Goal: Book appointment/travel/reservation

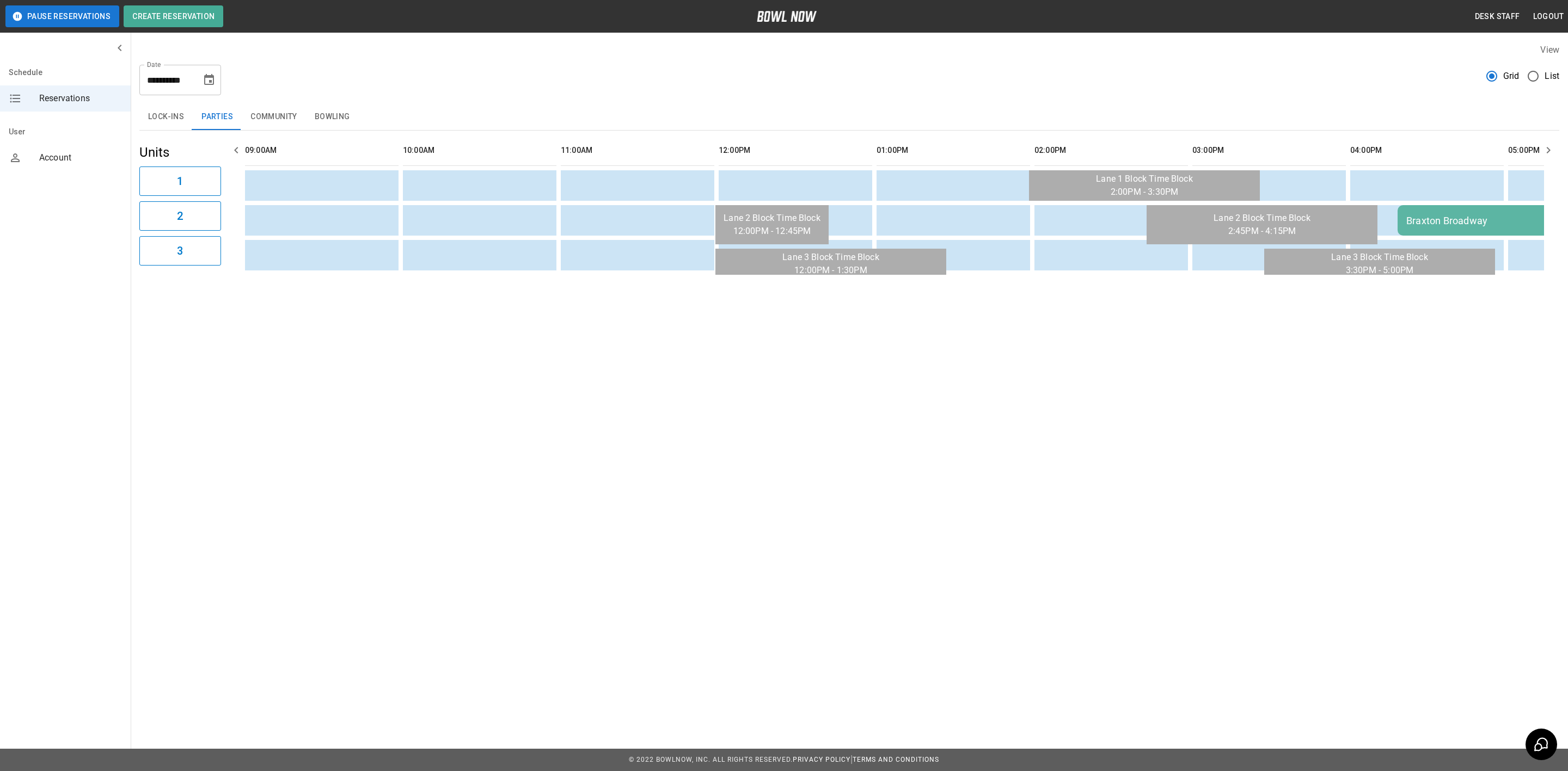
scroll to position [0, 474]
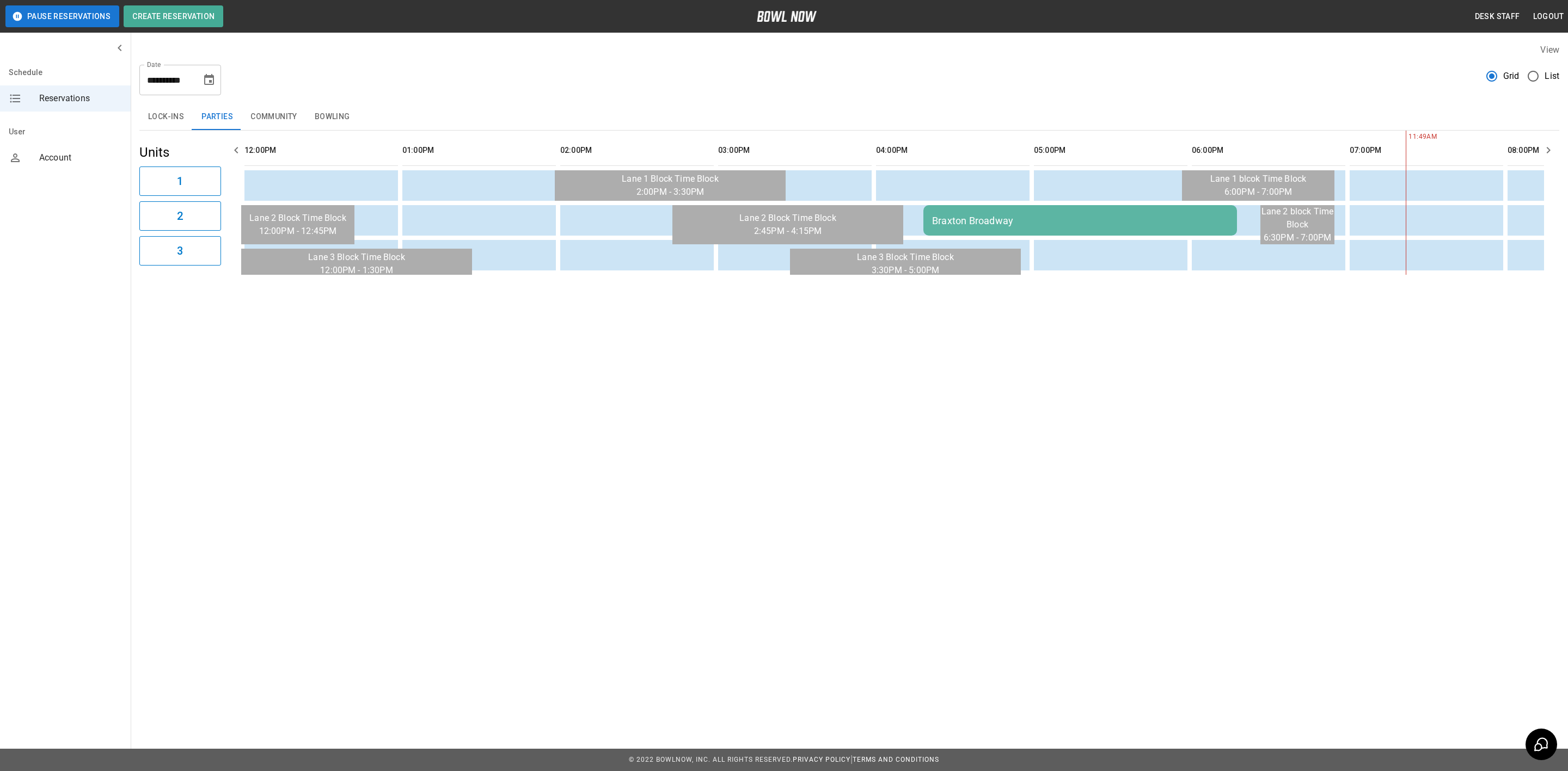
click at [968, 219] on div "Braxton Broadway" at bounding box center [1080, 220] width 296 height 11
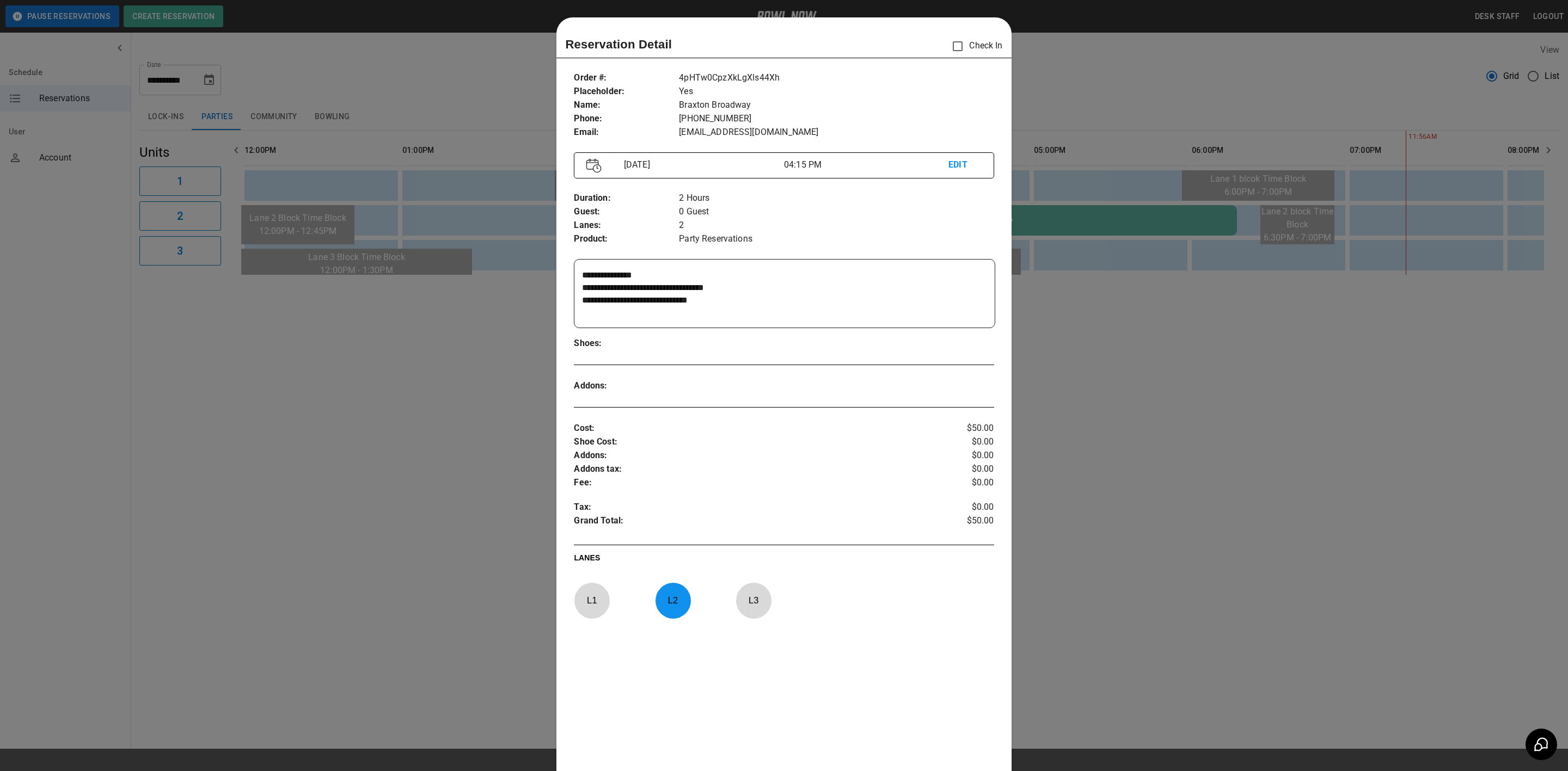
scroll to position [16, 0]
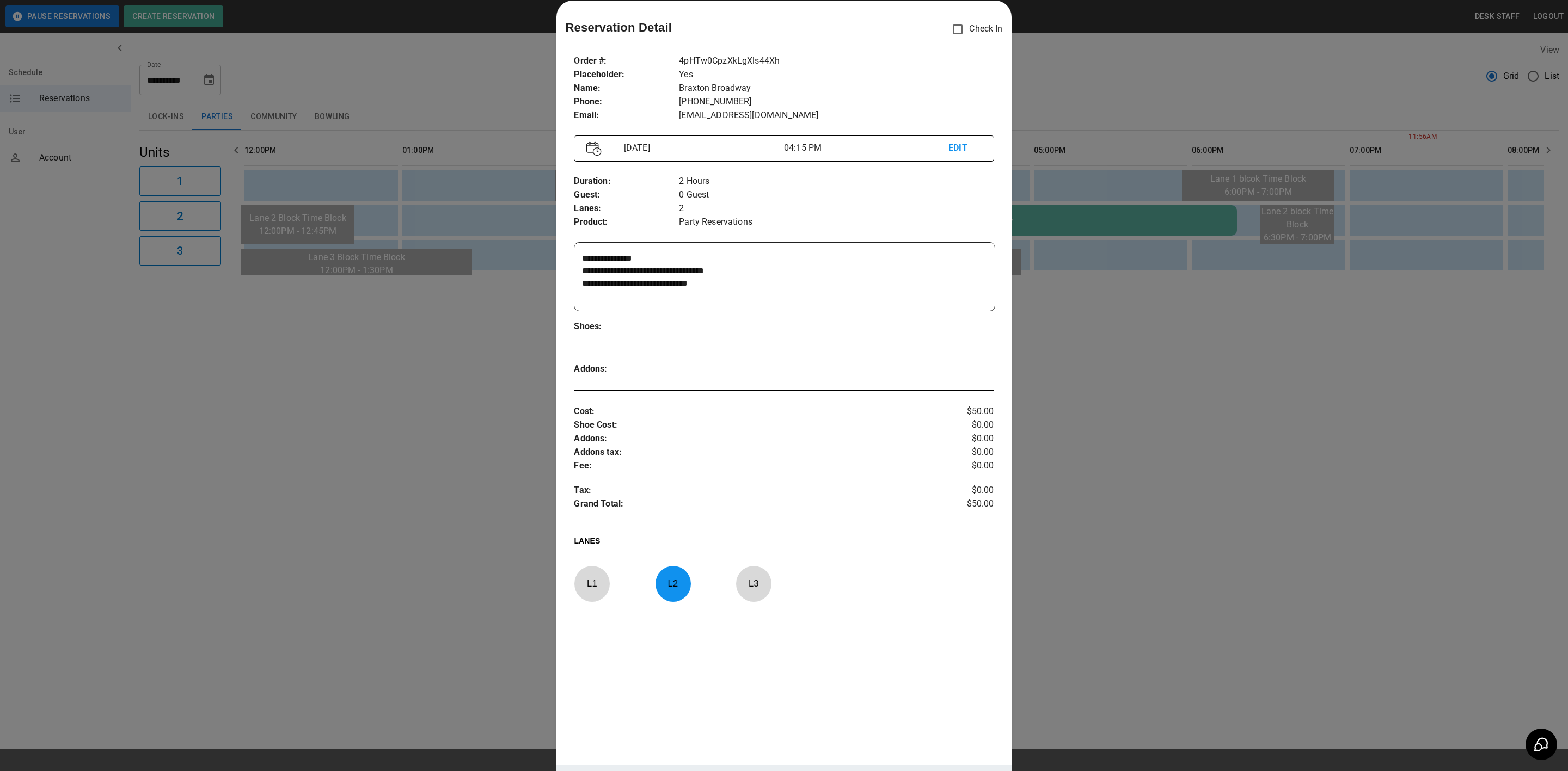
click at [396, 509] on div at bounding box center [784, 386] width 1568 height 771
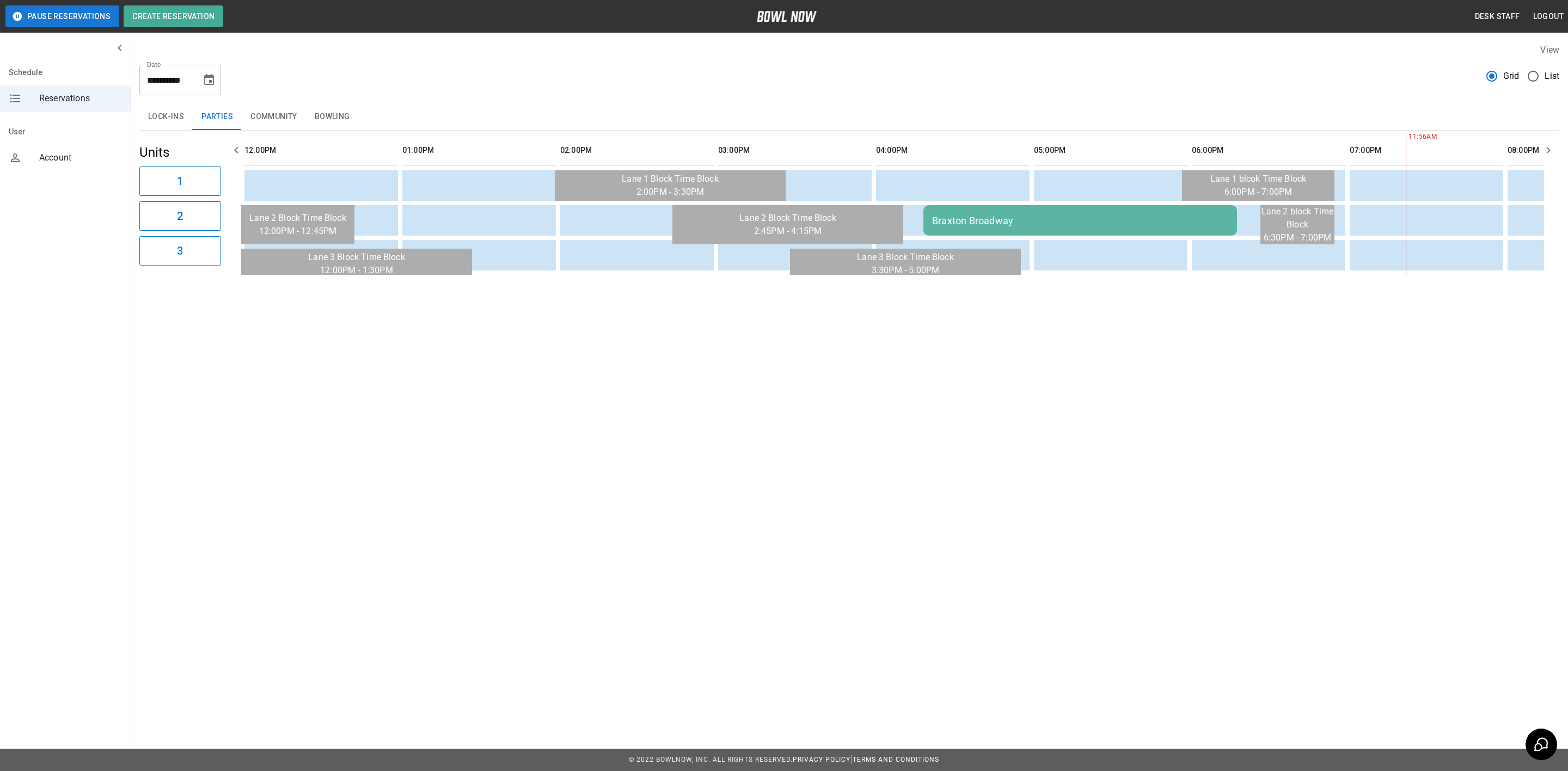
click at [209, 78] on icon "Choose date, selected date is Sep 13, 2025" at bounding box center [209, 80] width 13 height 13
click at [209, 107] on icon "Previous month" at bounding box center [209, 113] width 13 height 13
click at [99, 235] on button "24" at bounding box center [101, 240] width 20 height 20
type input "**********"
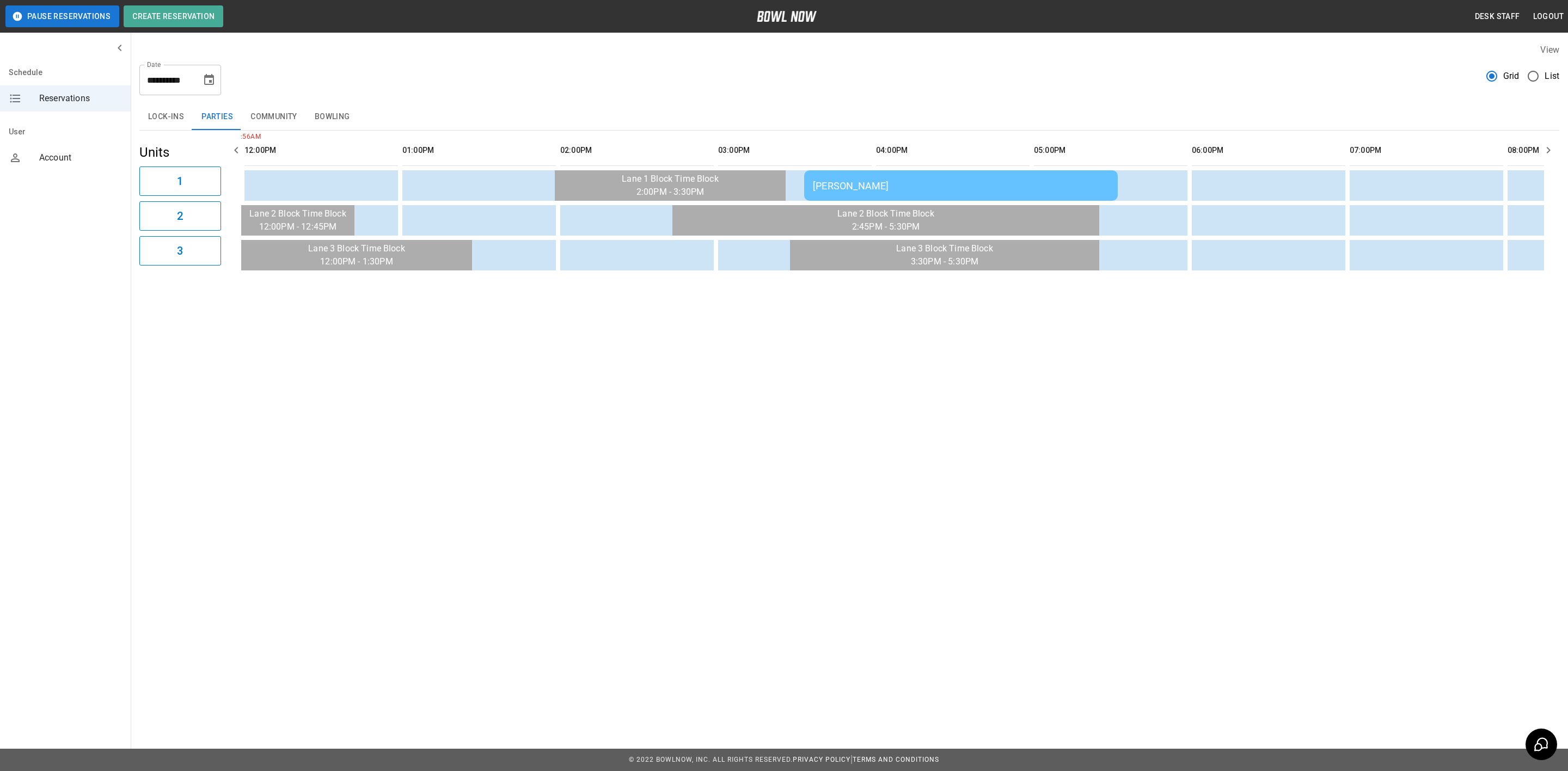
scroll to position [0, 315]
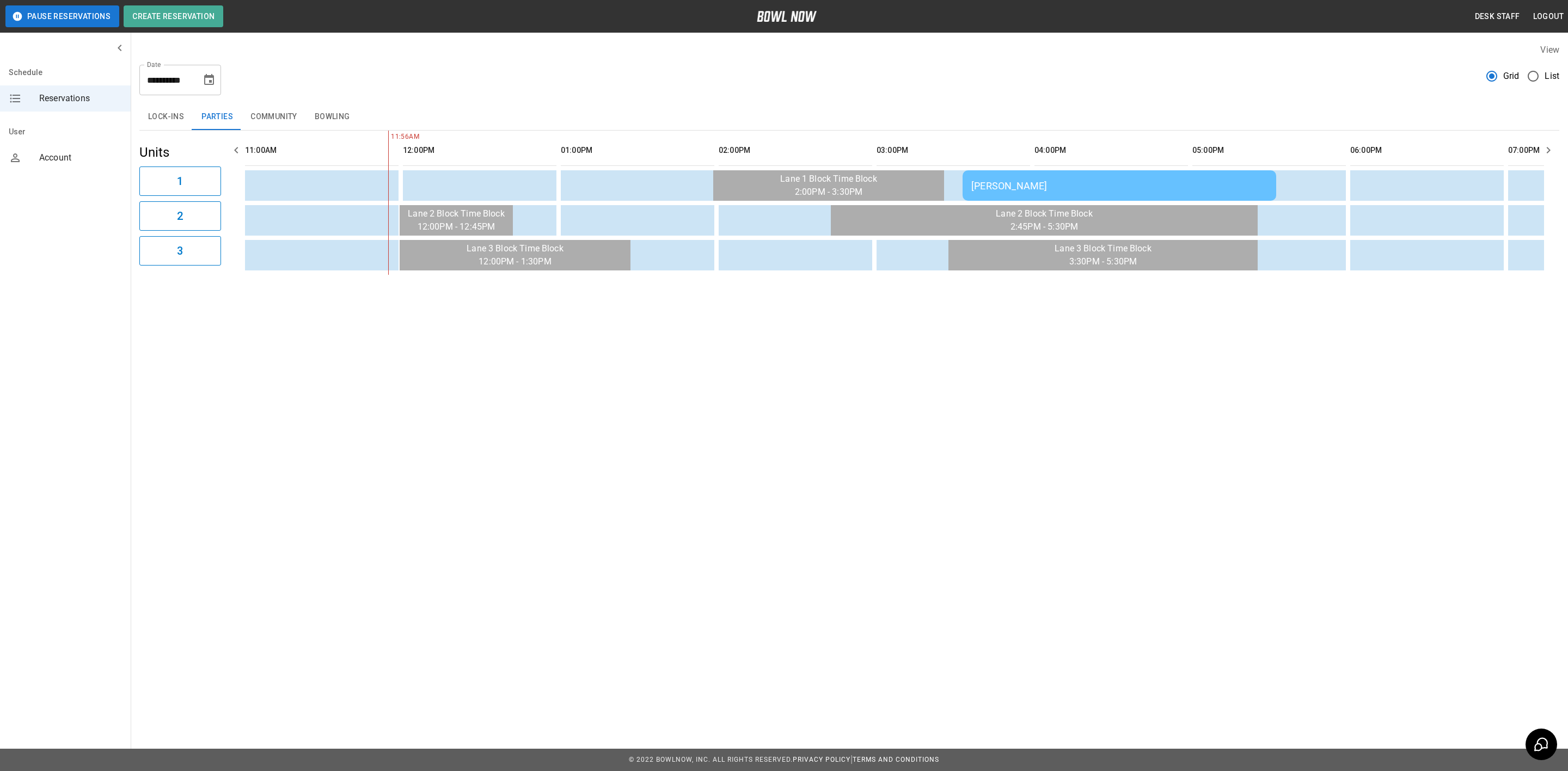
click at [1027, 173] on td "[PERSON_NAME]" at bounding box center [1119, 185] width 314 height 30
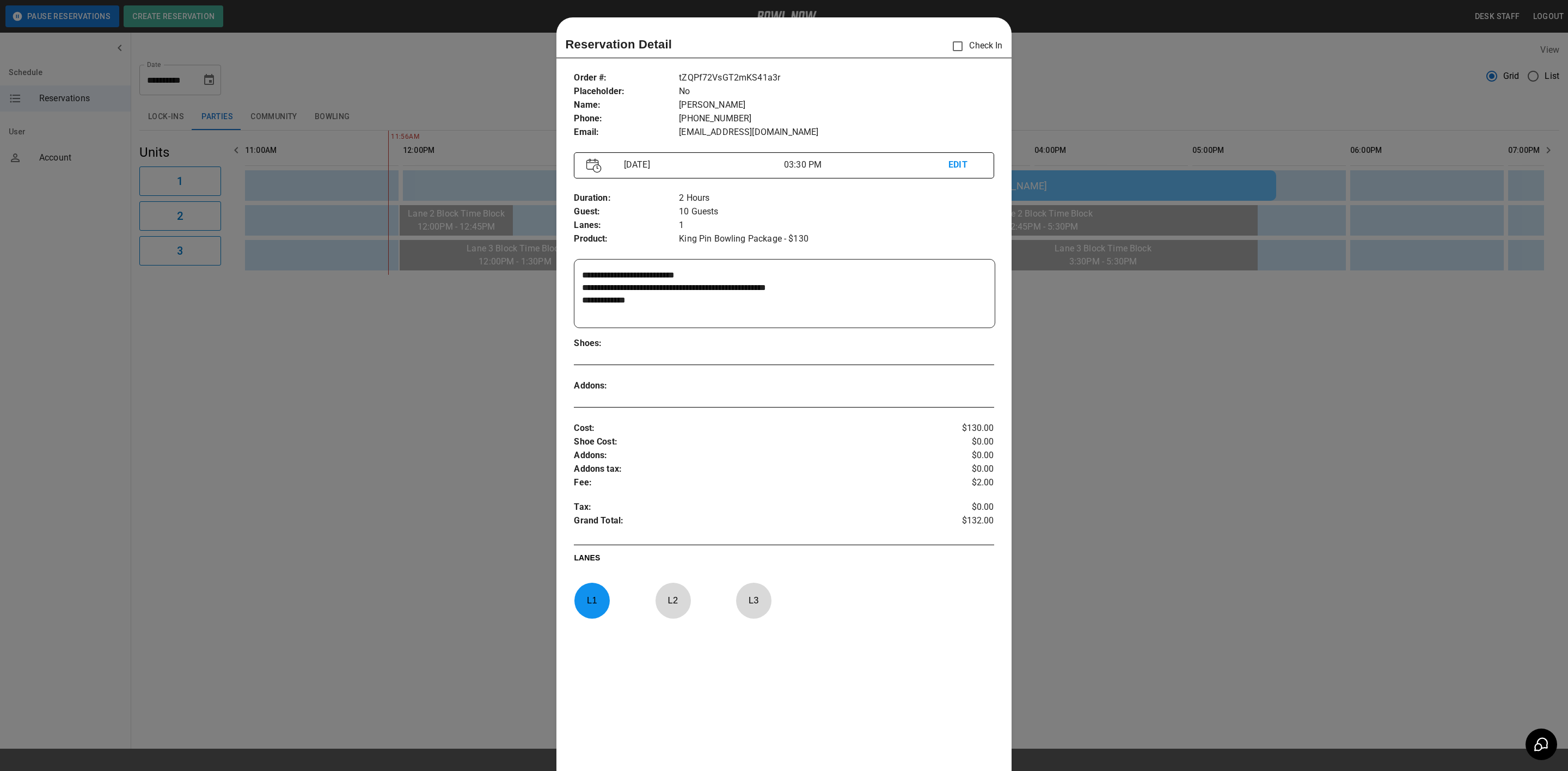
scroll to position [16, 0]
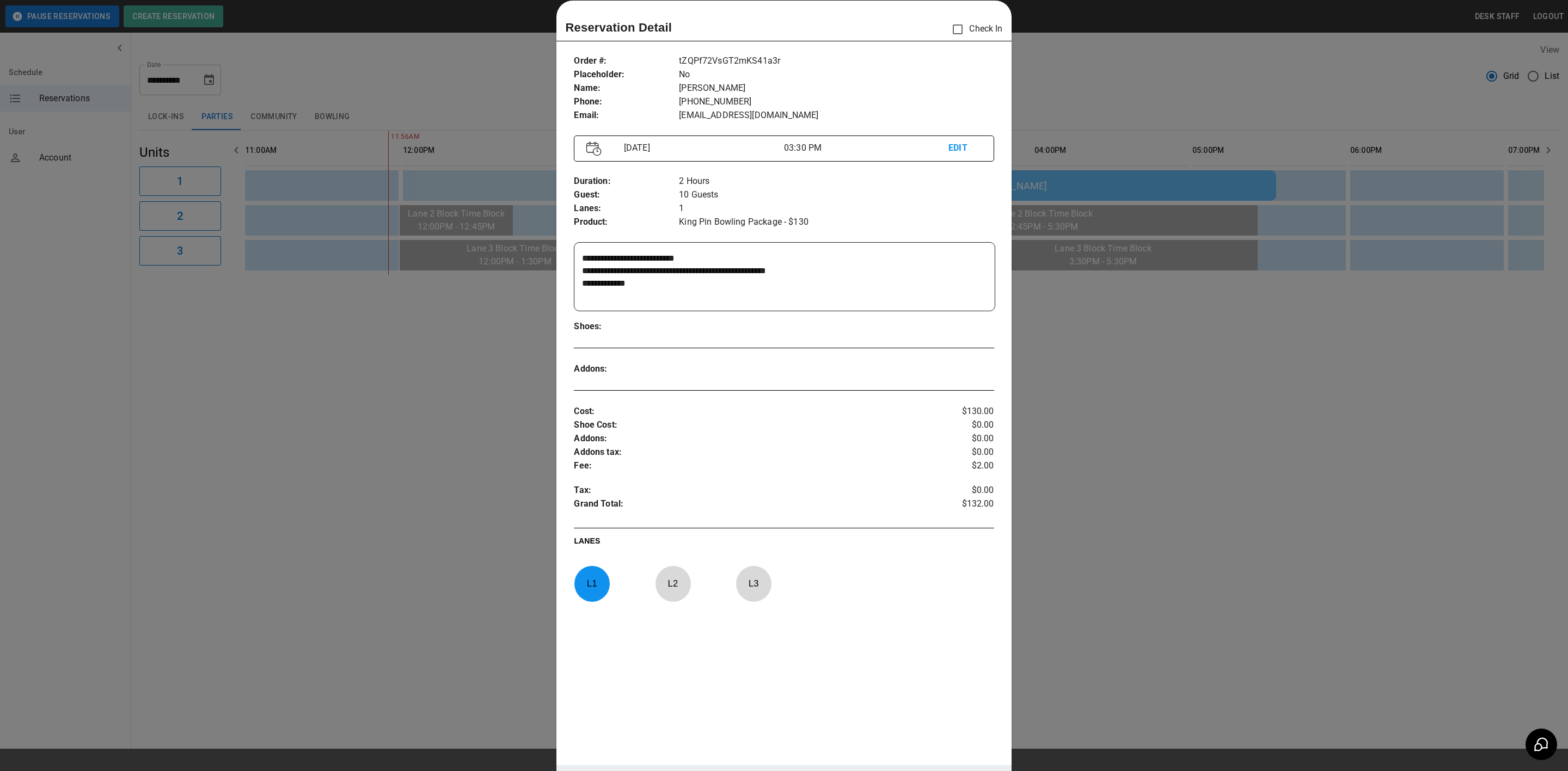
click at [472, 535] on div at bounding box center [784, 386] width 1568 height 771
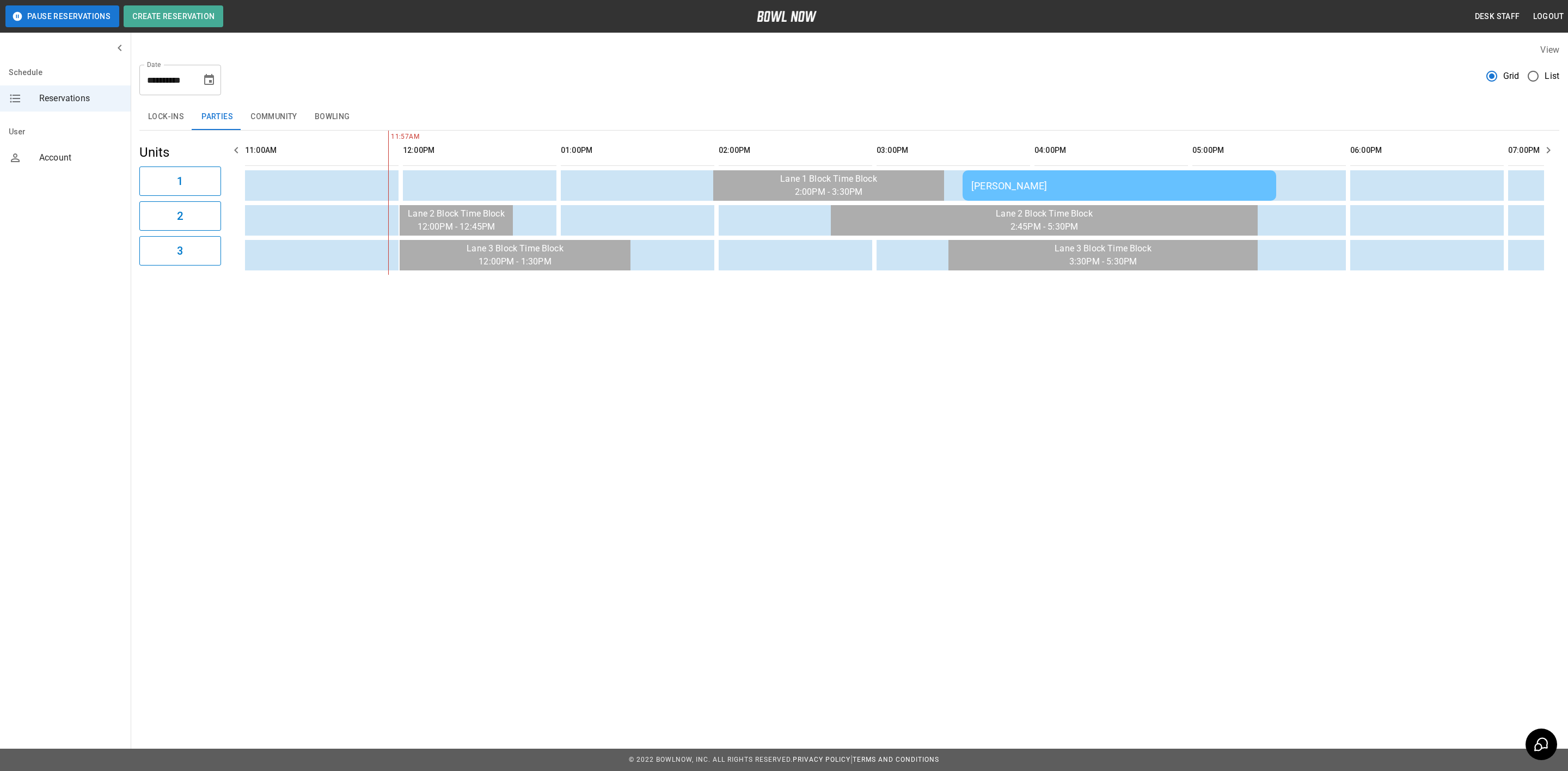
click at [983, 185] on div "[PERSON_NAME]" at bounding box center [1119, 185] width 296 height 11
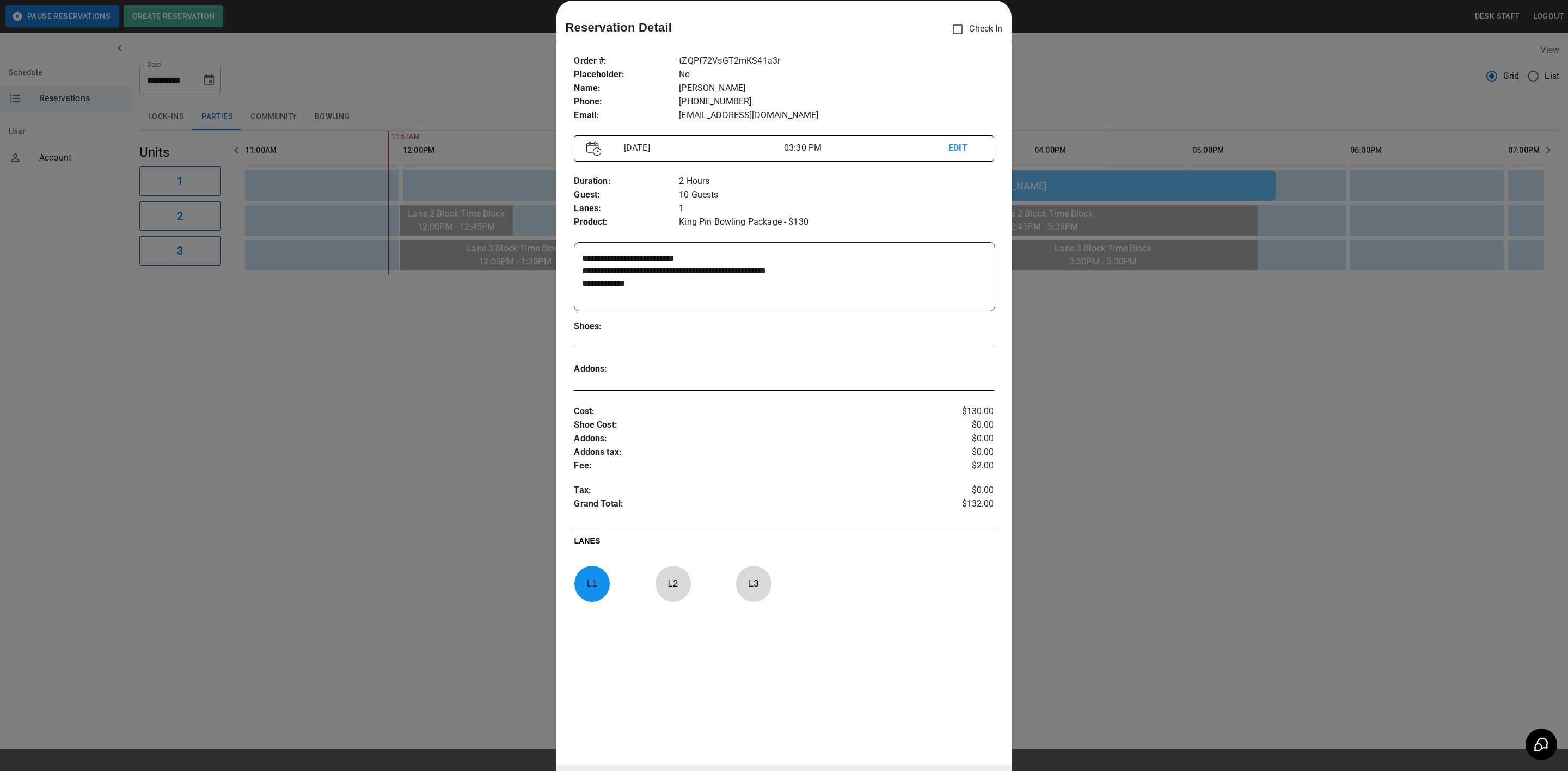
click at [153, 345] on div at bounding box center [784, 386] width 1568 height 771
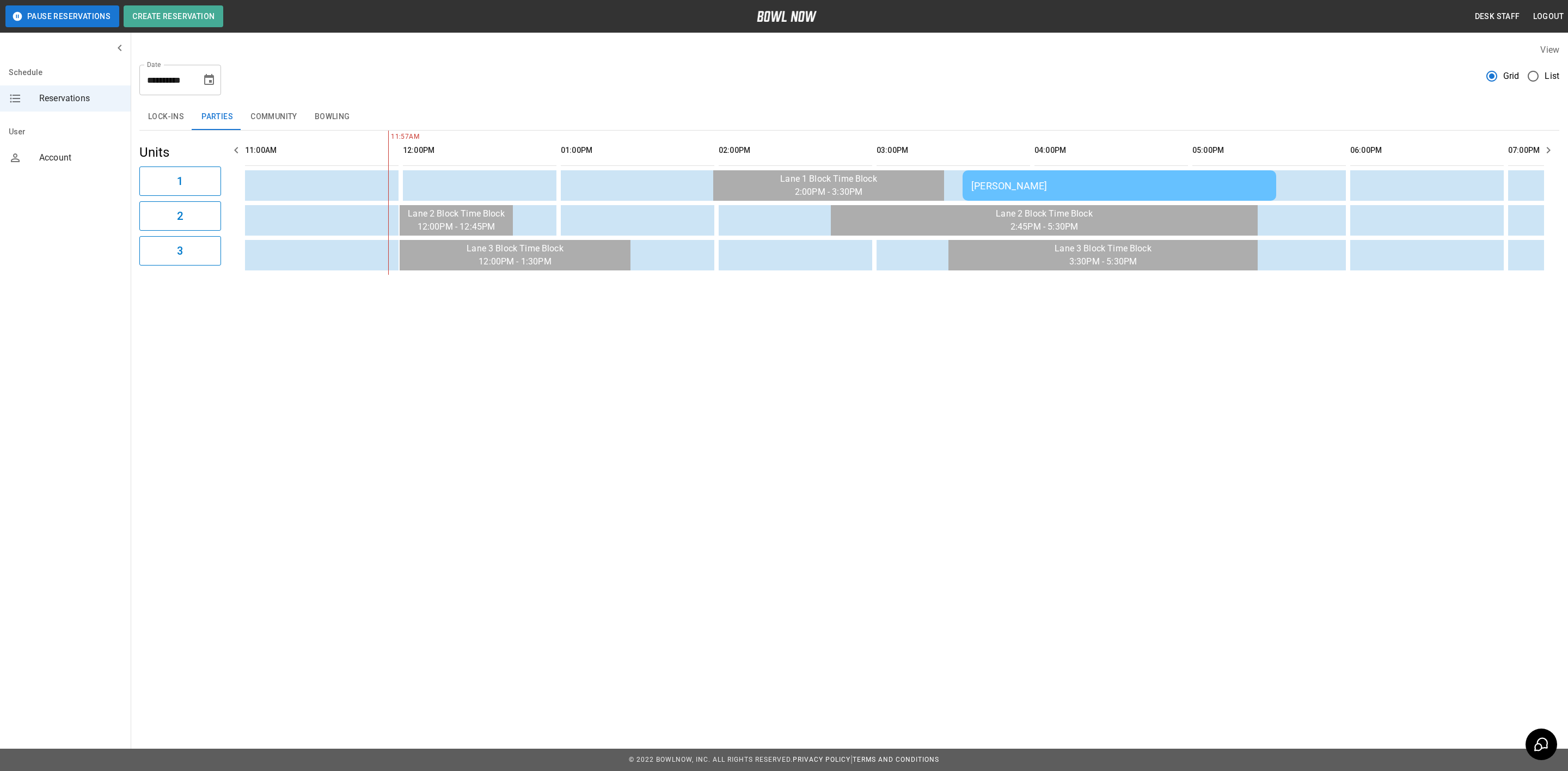
click at [1023, 190] on div "[PERSON_NAME]" at bounding box center [1119, 185] width 296 height 11
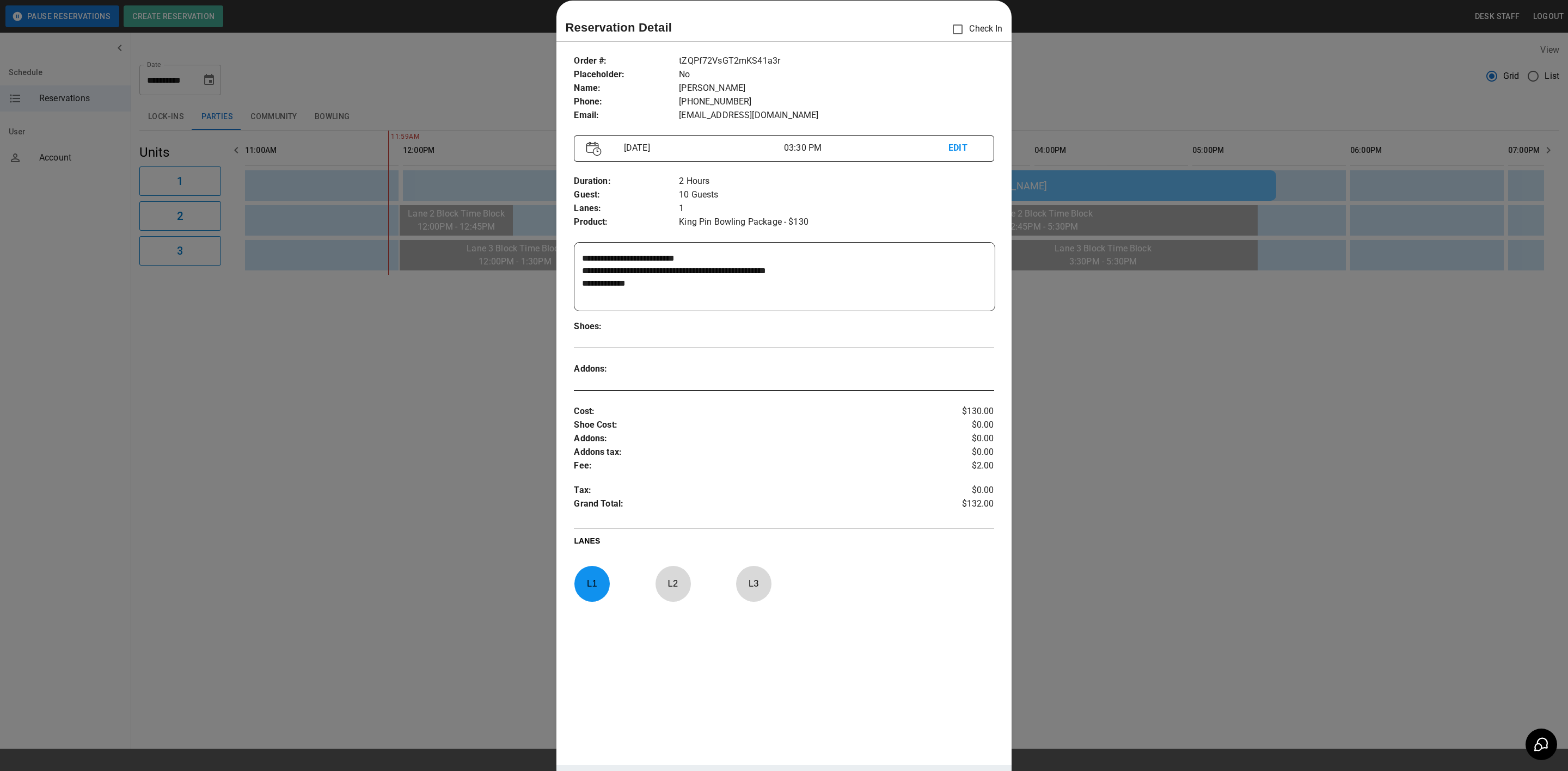
click at [250, 581] on div at bounding box center [784, 386] width 1568 height 771
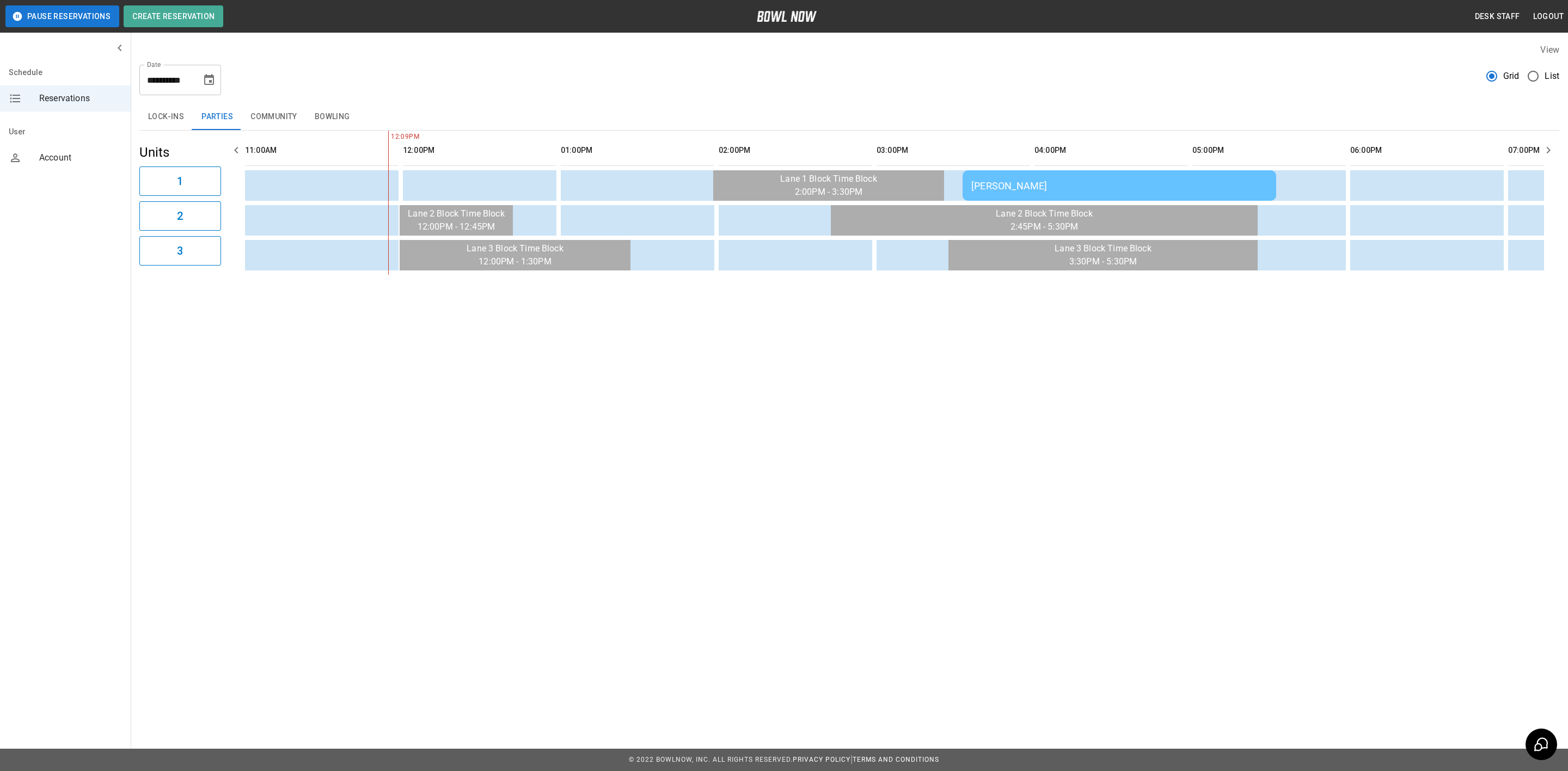
click at [1079, 182] on div "[PERSON_NAME]" at bounding box center [1119, 185] width 296 height 11
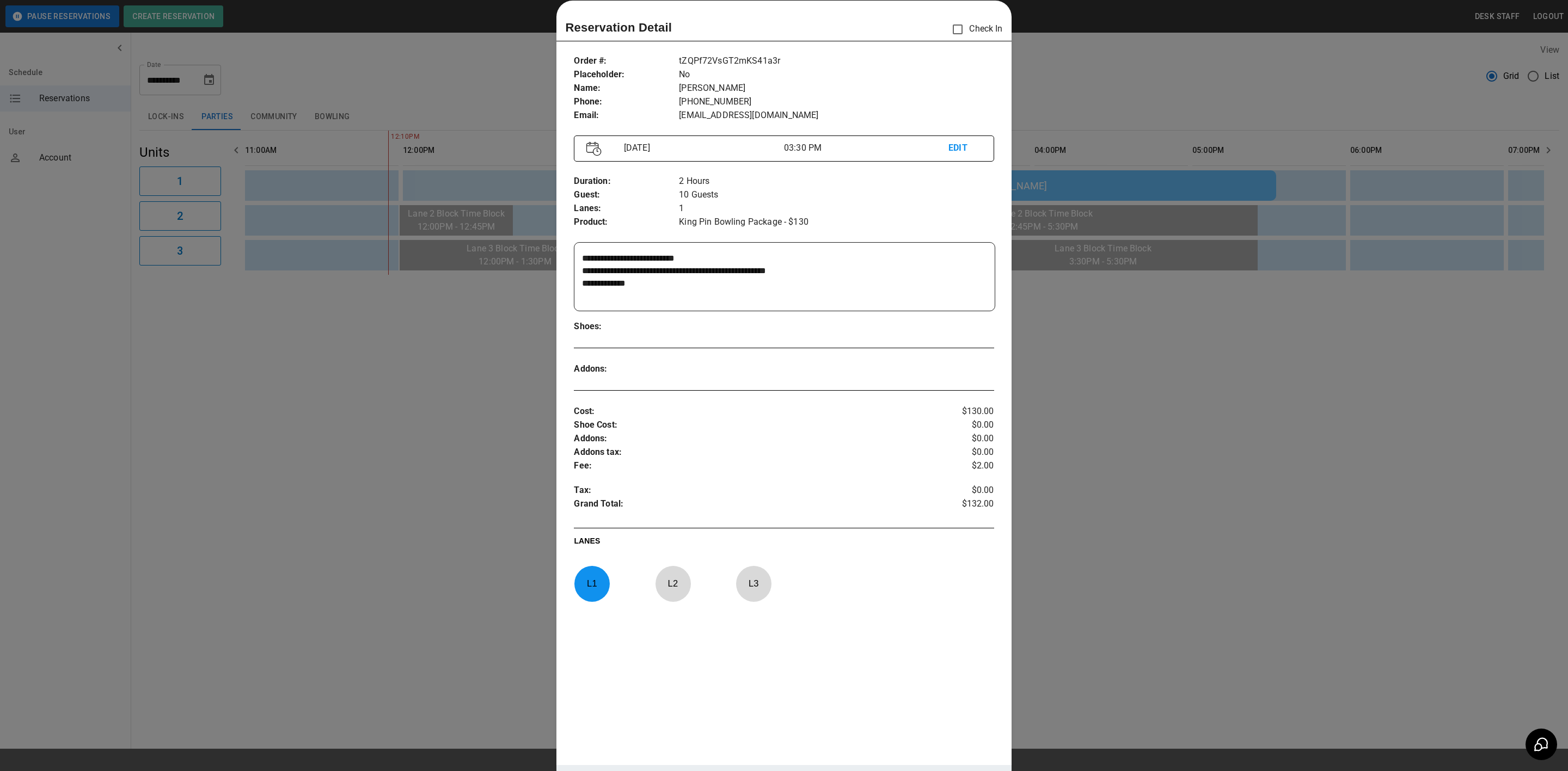
click at [1027, 23] on div at bounding box center [784, 386] width 1568 height 771
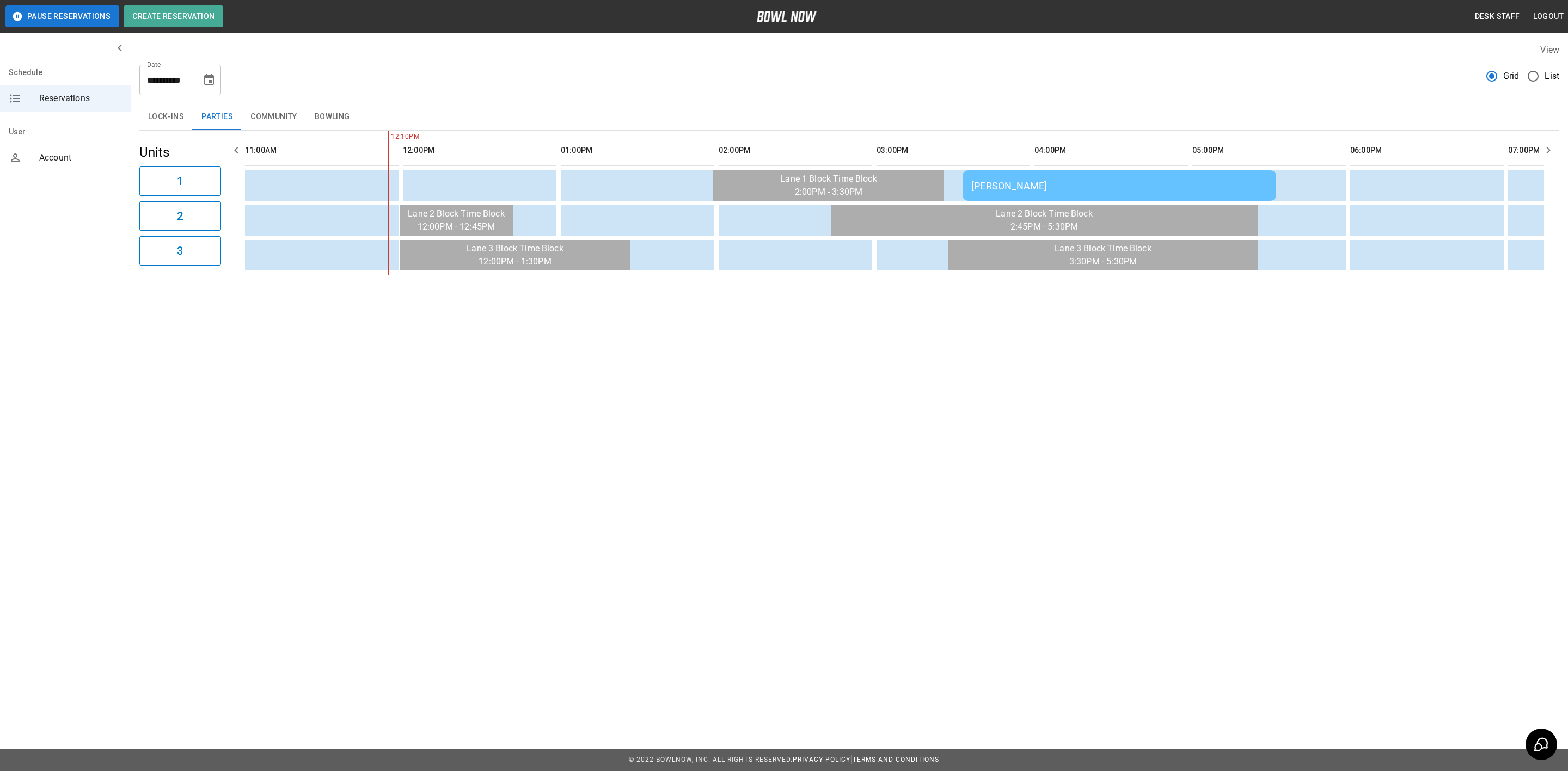
click at [985, 173] on td "[PERSON_NAME]" at bounding box center [1119, 185] width 314 height 30
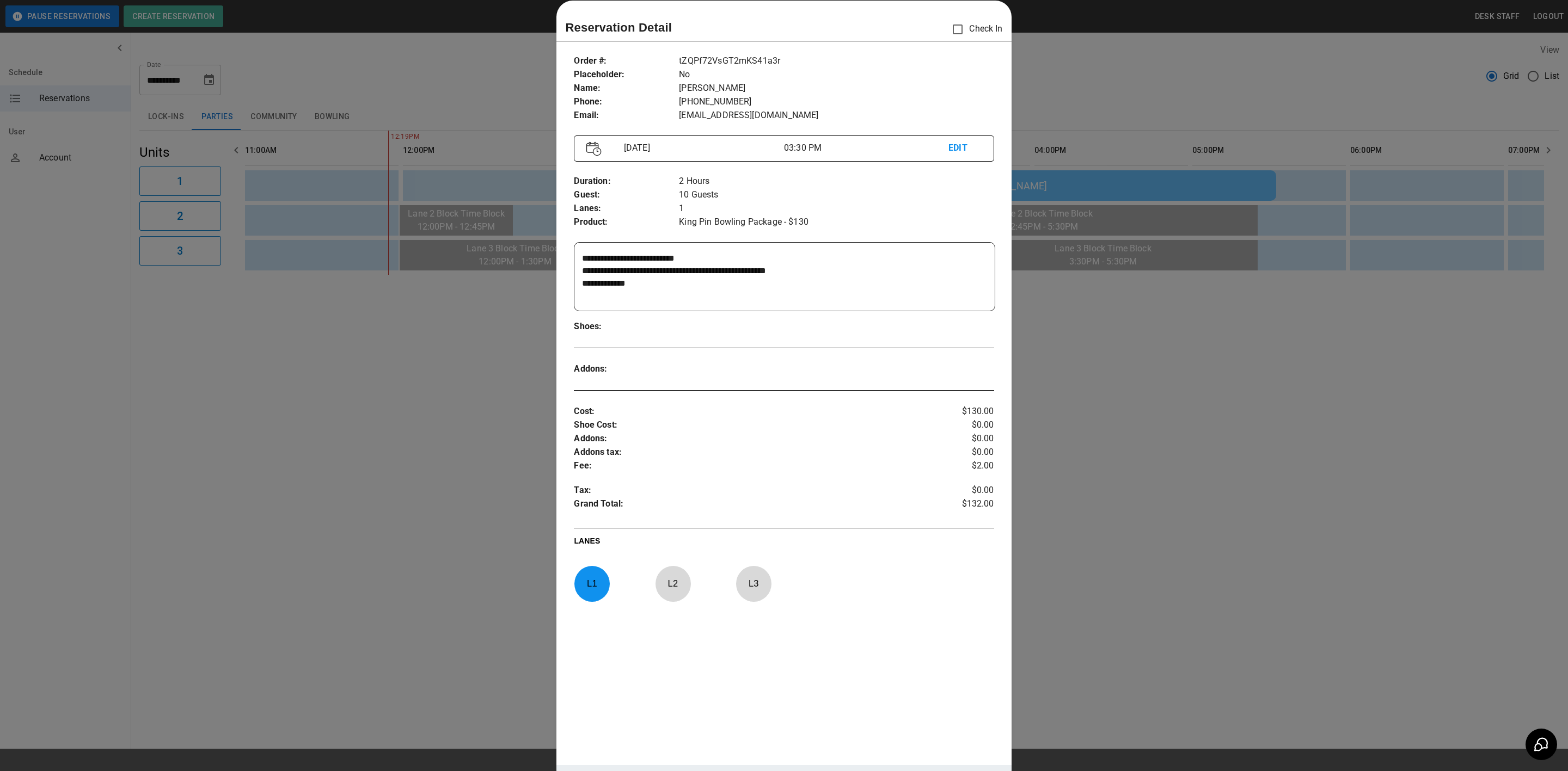
click at [1280, 317] on div at bounding box center [784, 386] width 1568 height 771
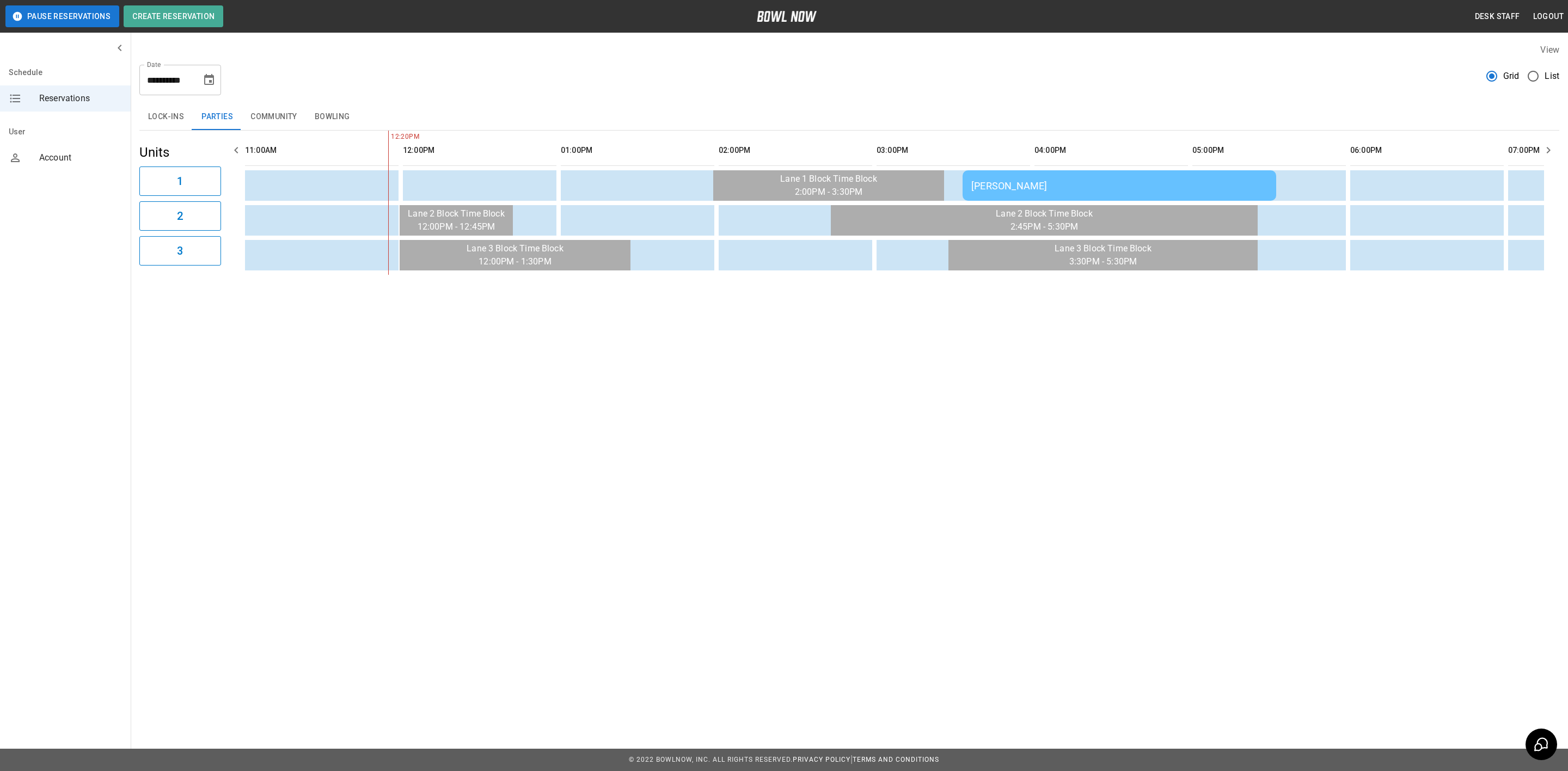
click at [1546, 70] on span "List" at bounding box center [1552, 75] width 15 height 13
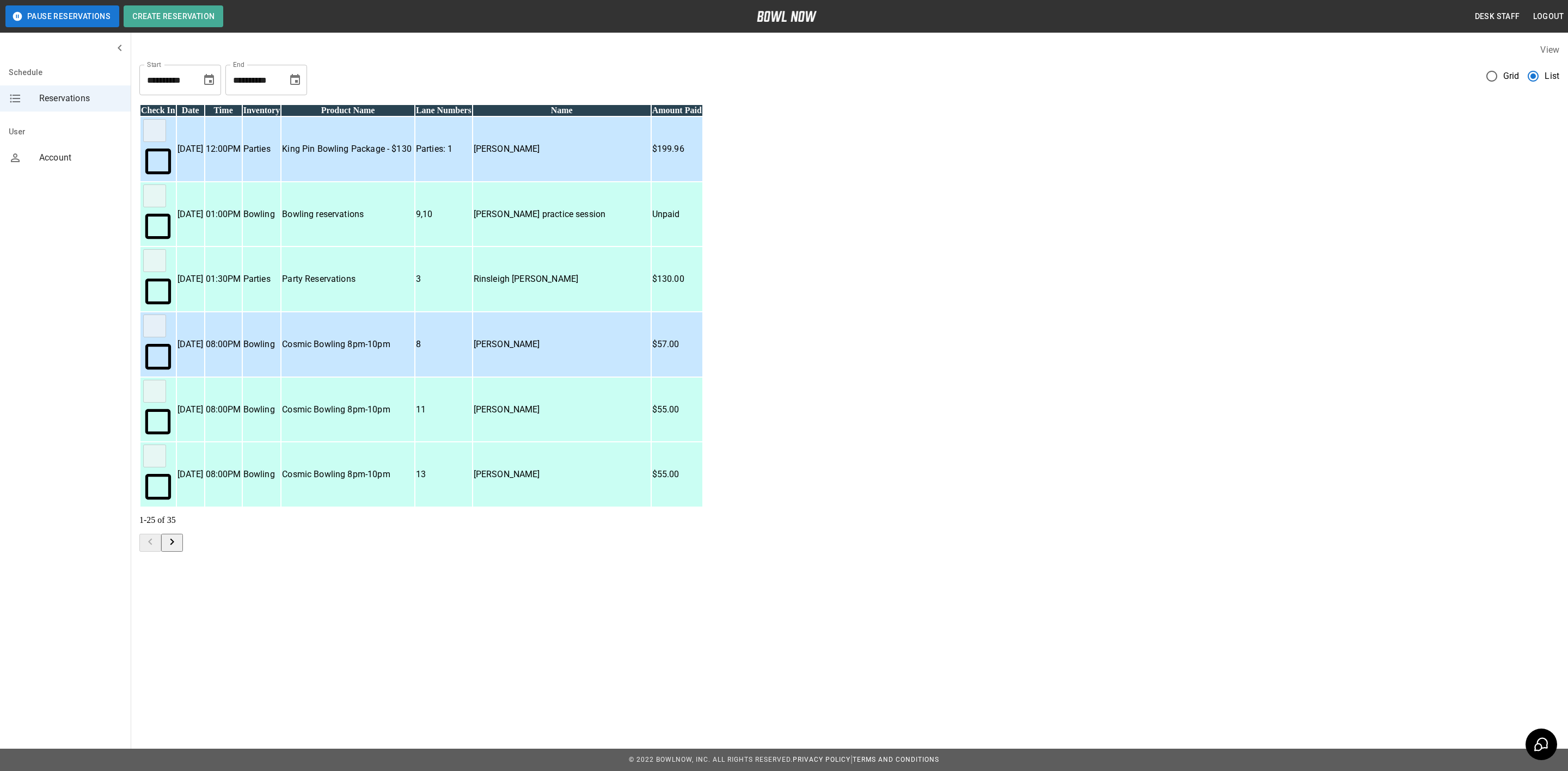
click at [212, 81] on icon "Choose date, selected date is Aug 23, 2025" at bounding box center [209, 80] width 13 height 13
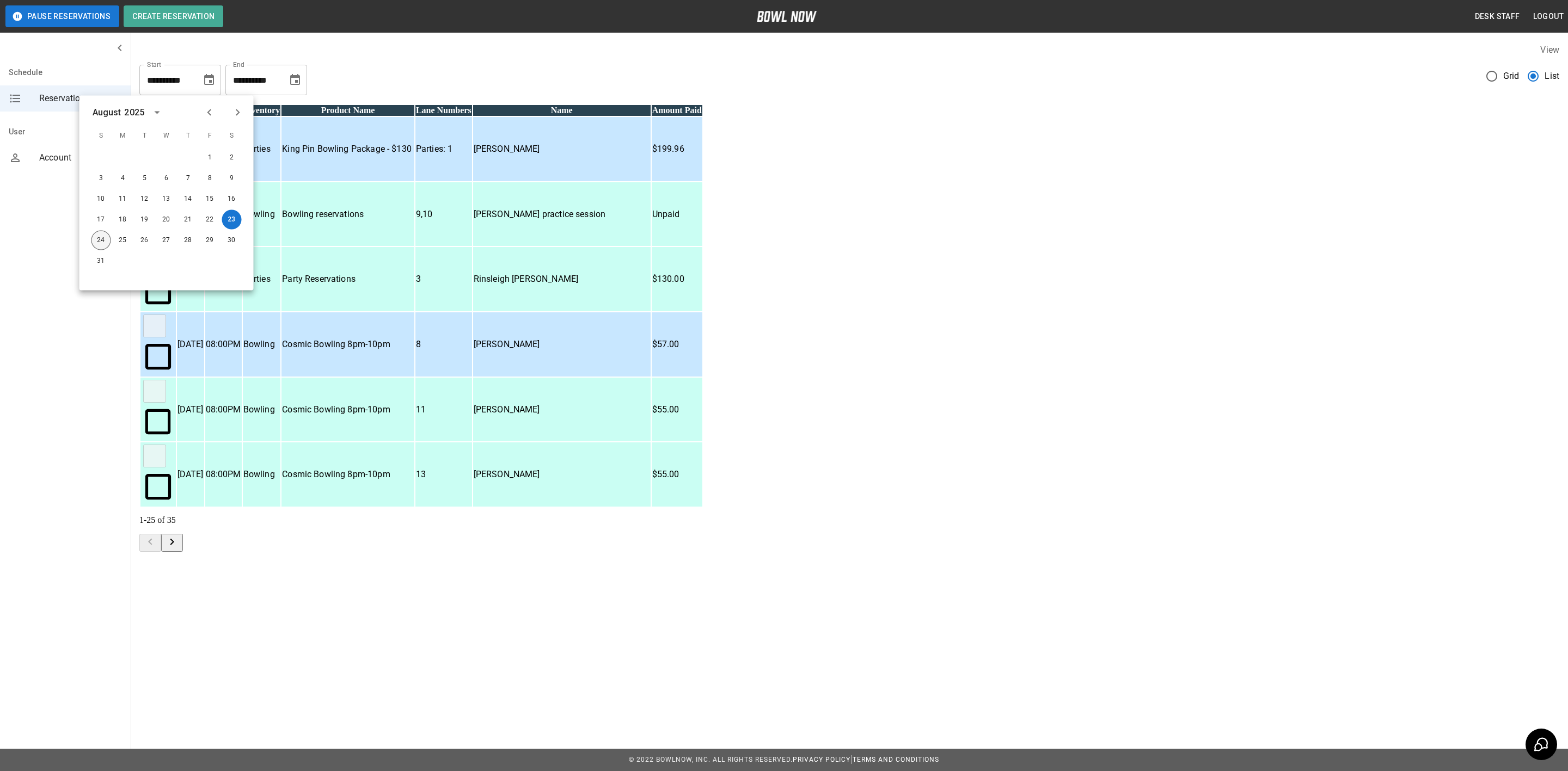
click at [105, 236] on button "24" at bounding box center [101, 240] width 20 height 20
type input "**********"
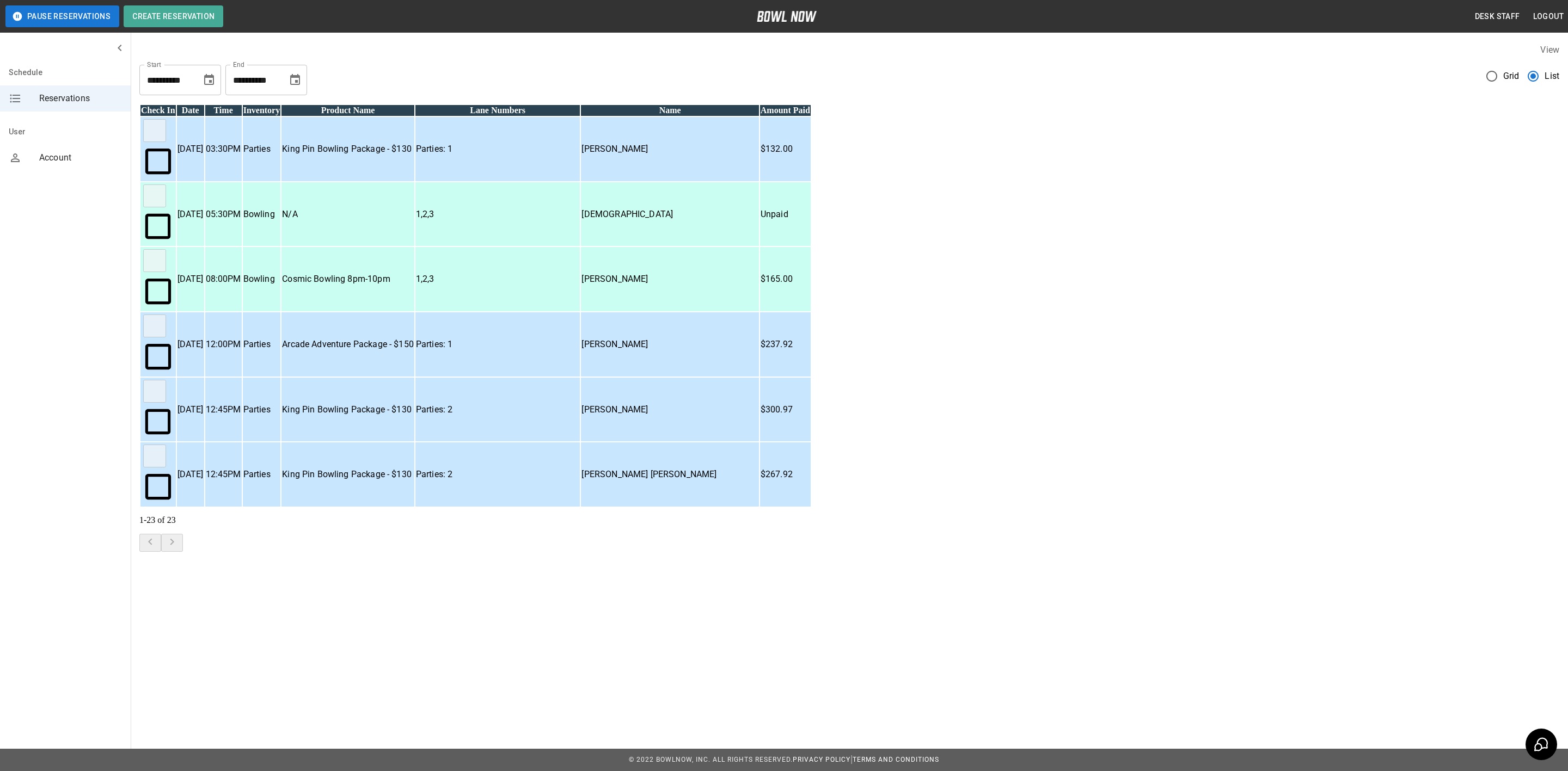
click at [296, 80] on icon "Choose date, selected date is Sep 23, 2025" at bounding box center [295, 79] width 10 height 11
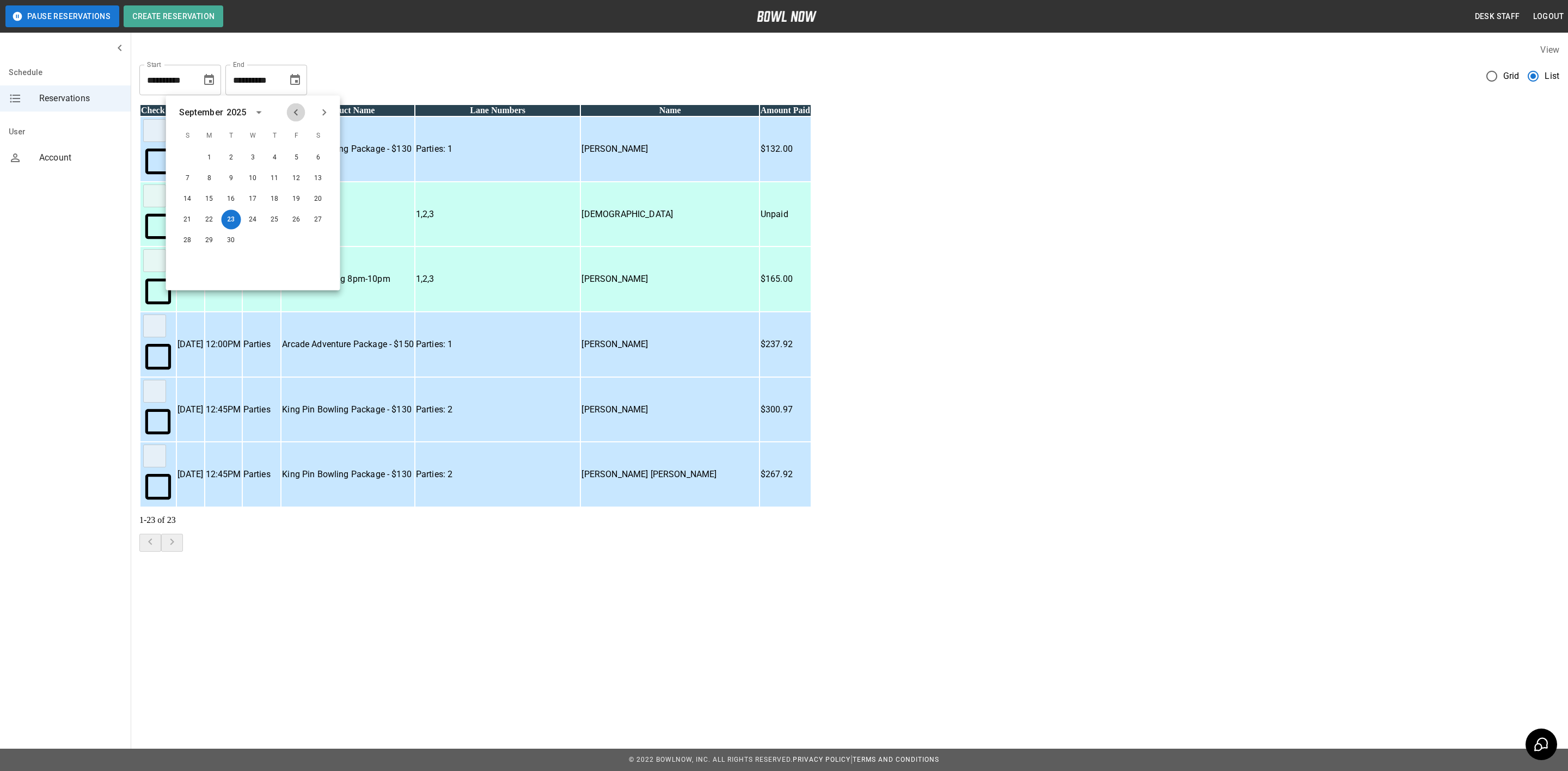
click at [291, 115] on icon "Previous month" at bounding box center [295, 113] width 13 height 13
click at [183, 238] on button "24" at bounding box center [187, 240] width 20 height 20
type input "**********"
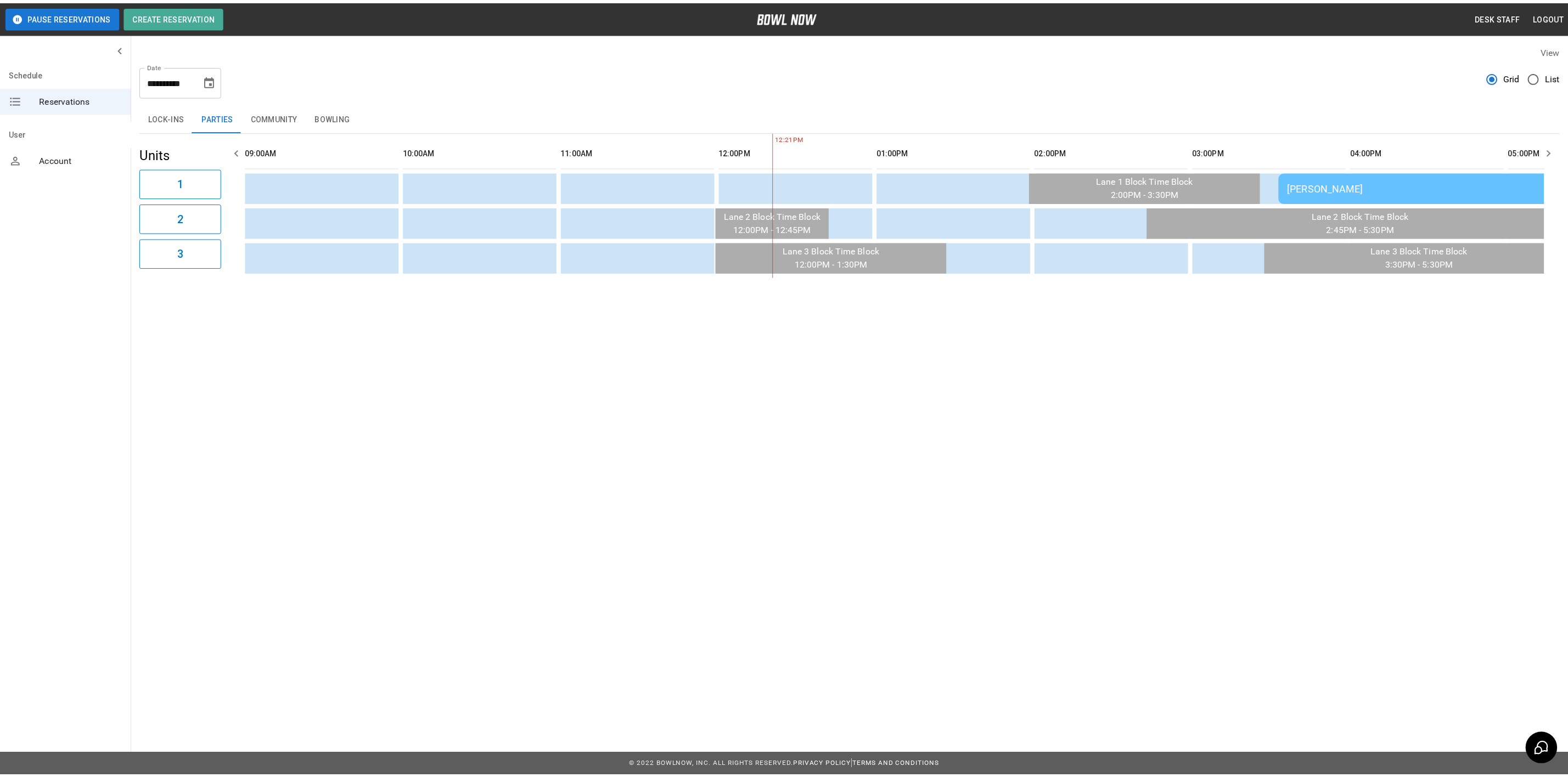
scroll to position [0, 478]
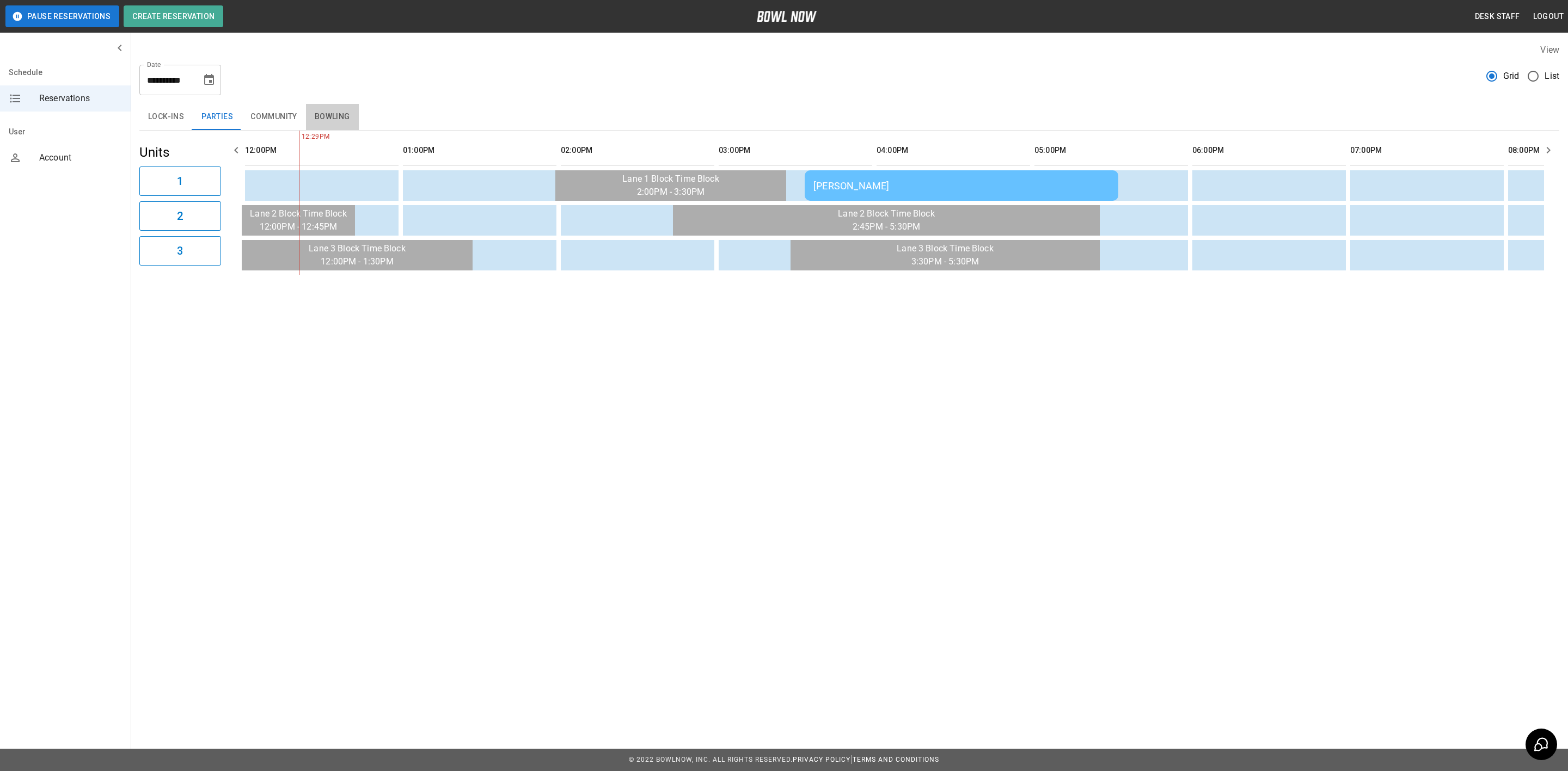
click at [334, 113] on button "Bowling" at bounding box center [332, 117] width 53 height 26
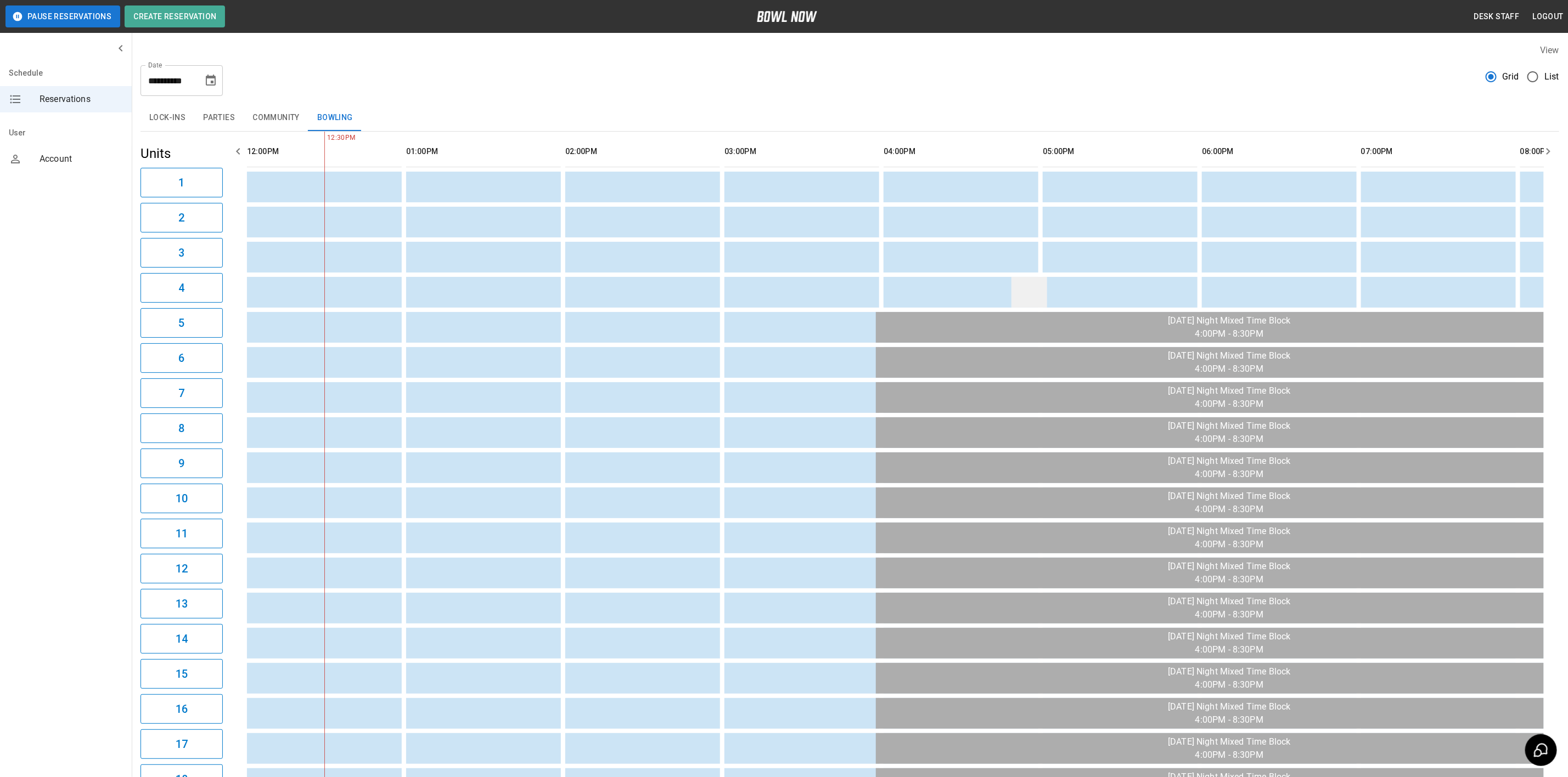
drag, startPoint x: 1393, startPoint y: 285, endPoint x: 1030, endPoint y: 282, distance: 363.0
click at [1030, 282] on tr "sticky table" at bounding box center [1129, 292] width 2720 height 31
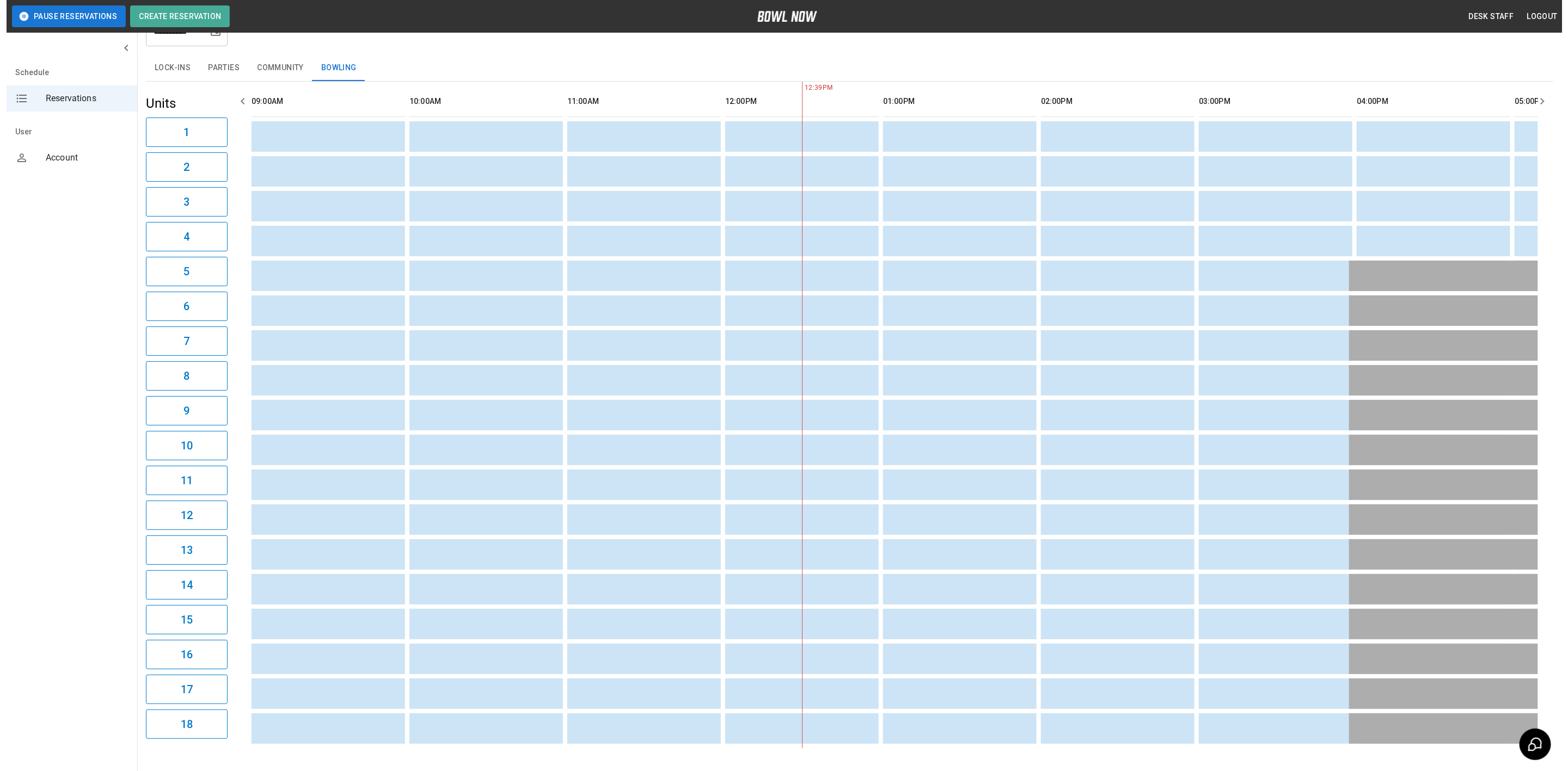
scroll to position [0, 0]
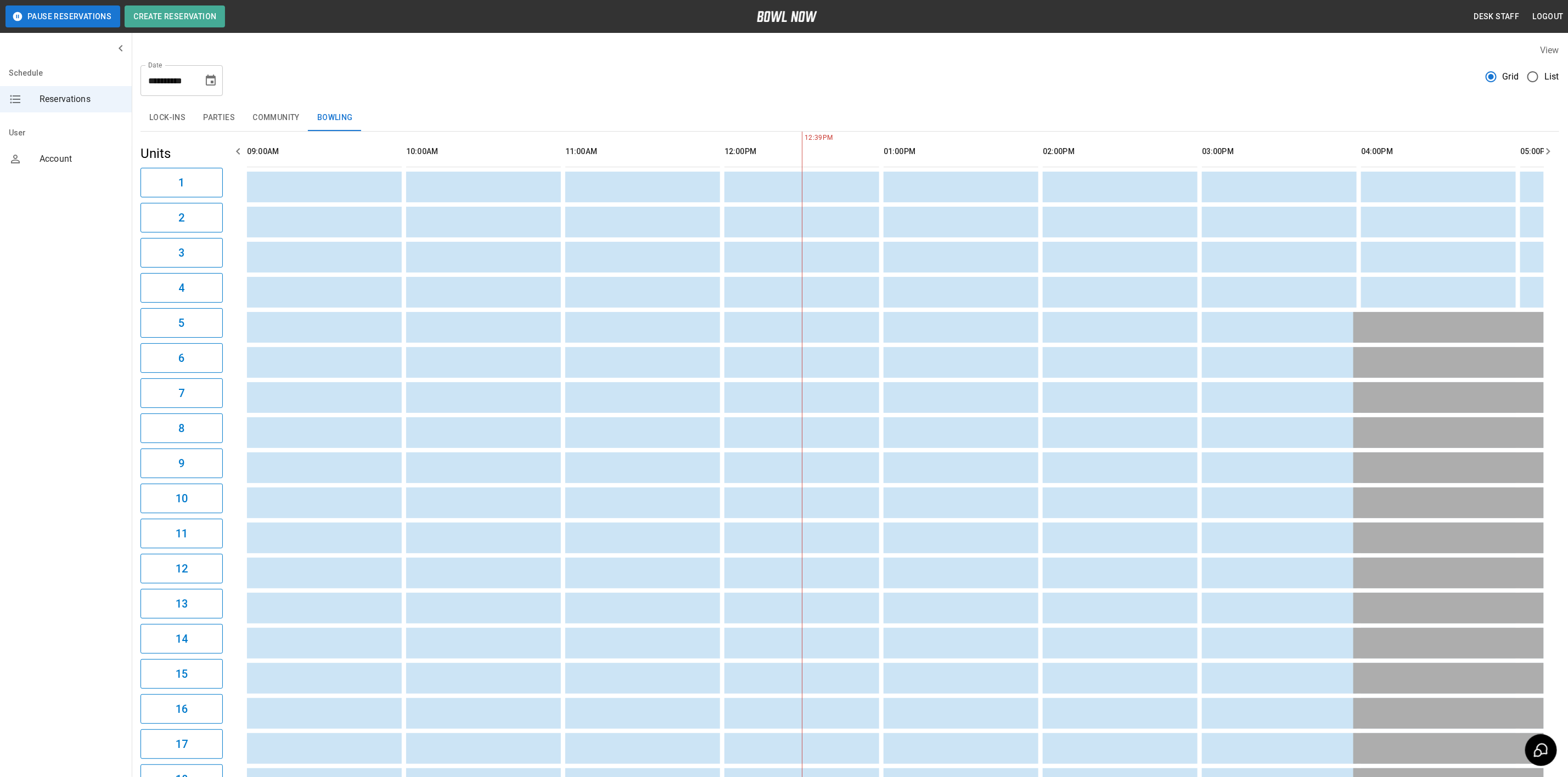
click at [214, 78] on icon "Choose date, selected date is Aug 24, 2025" at bounding box center [211, 79] width 10 height 11
click at [352, 79] on div "**********" at bounding box center [850, 76] width 1419 height 39
